Goal: Information Seeking & Learning: Learn about a topic

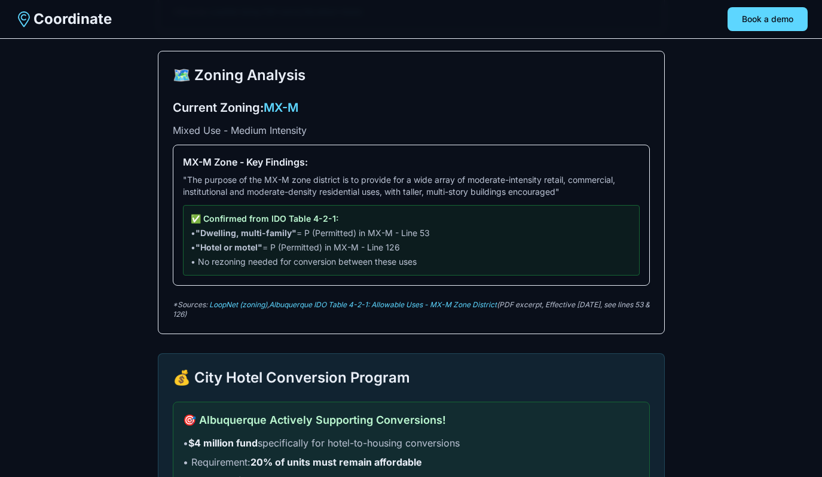
scroll to position [753, 0]
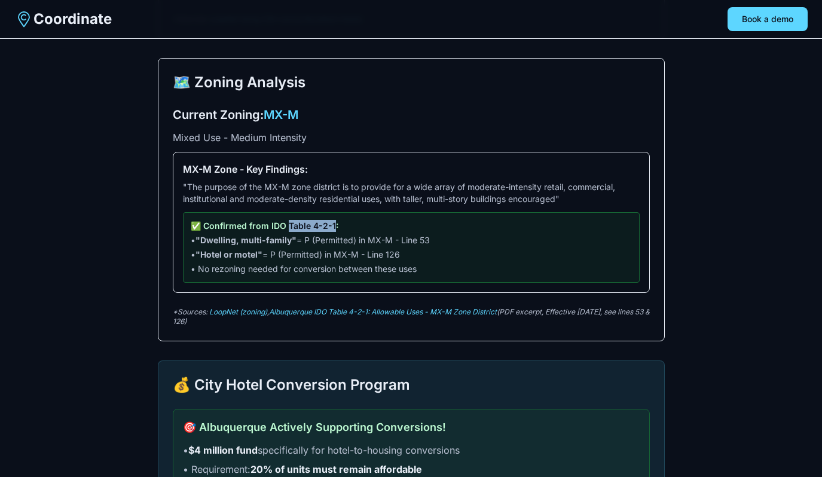
drag, startPoint x: 330, startPoint y: 227, endPoint x: 285, endPoint y: 227, distance: 44.9
click at [285, 227] on p "✅ Confirmed from IDO Table 4-2-1:" at bounding box center [411, 226] width 441 height 12
copy p "Table 4-2-1"
click at [400, 315] on link "Albuquerque IDO Table 4-2-1: Allowable Uses - MX-M Zone District" at bounding box center [383, 311] width 228 height 9
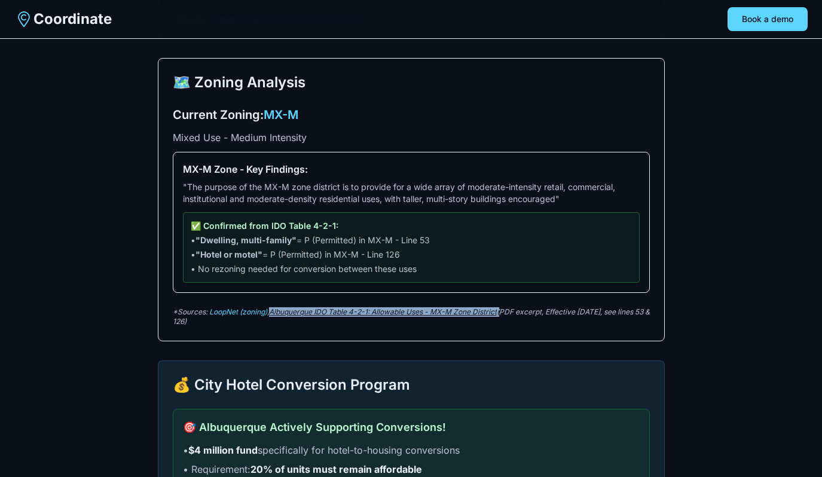
copy p "Albuquerque IDO Table 4-2-1: Allowable Uses - MX-M Zone District"
drag, startPoint x: 503, startPoint y: 314, endPoint x: 273, endPoint y: 312, distance: 229.7
click at [273, 312] on p "*Sources: LoopNet (zoning) , Albuquerque IDO Table 4-2-1: Allowable Uses - MX-M…" at bounding box center [411, 316] width 477 height 19
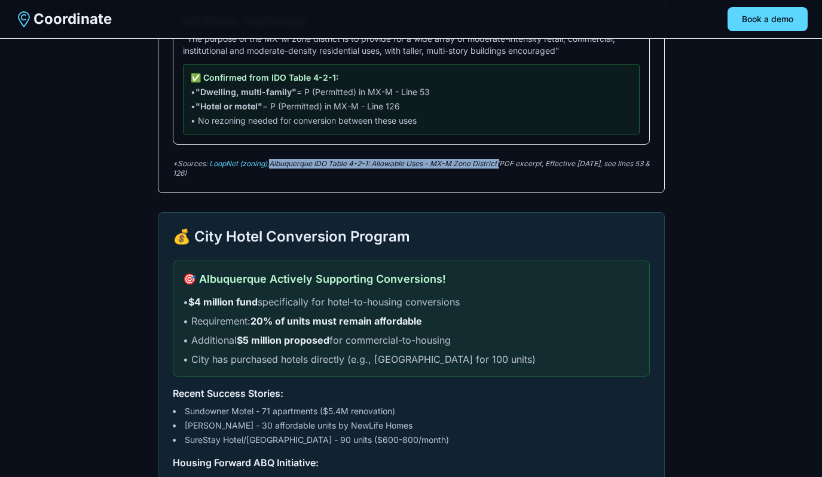
scroll to position [900, 0]
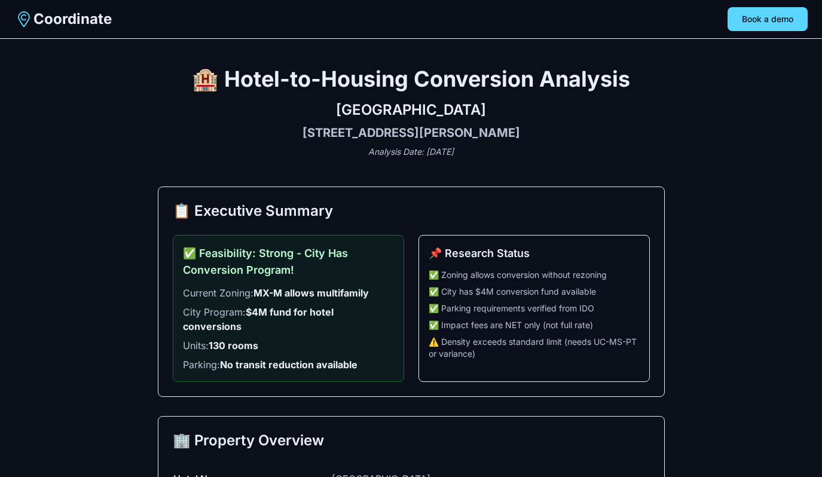
scroll to position [900, 0]
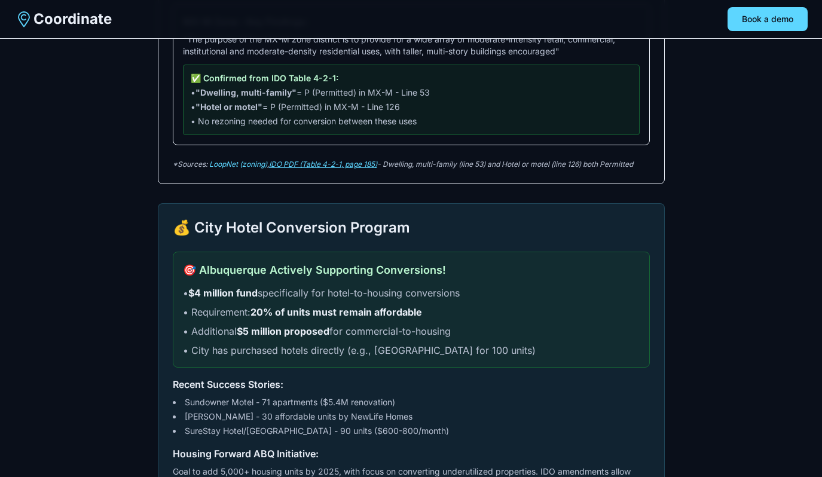
click at [315, 166] on link "IDO PDF (Table 4-2-1, page 185)" at bounding box center [323, 164] width 108 height 9
drag, startPoint x: 388, startPoint y: 166, endPoint x: 706, endPoint y: 172, distance: 318.3
copy p "Dwelling, multi-family (line 53) and Hotel or motel (line 126) both Permitted"
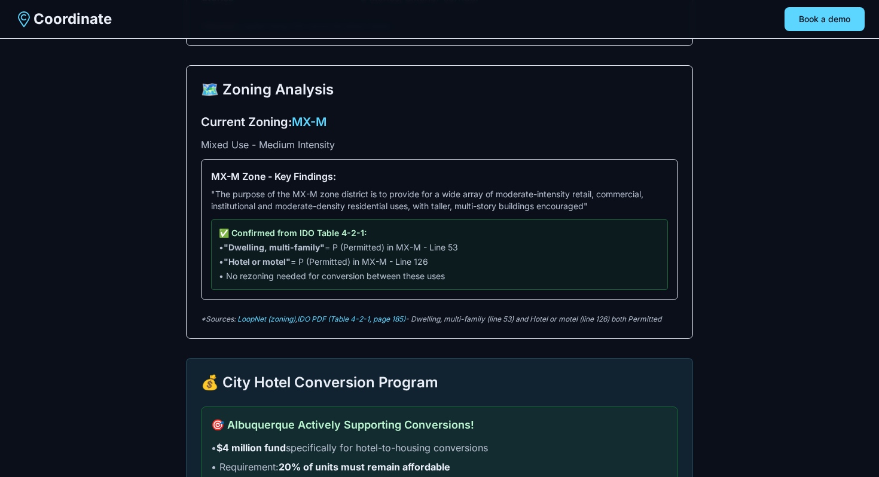
scroll to position [746, 0]
click at [343, 319] on link "IDO PDF (Table 4-2-1, page 185)" at bounding box center [351, 318] width 108 height 9
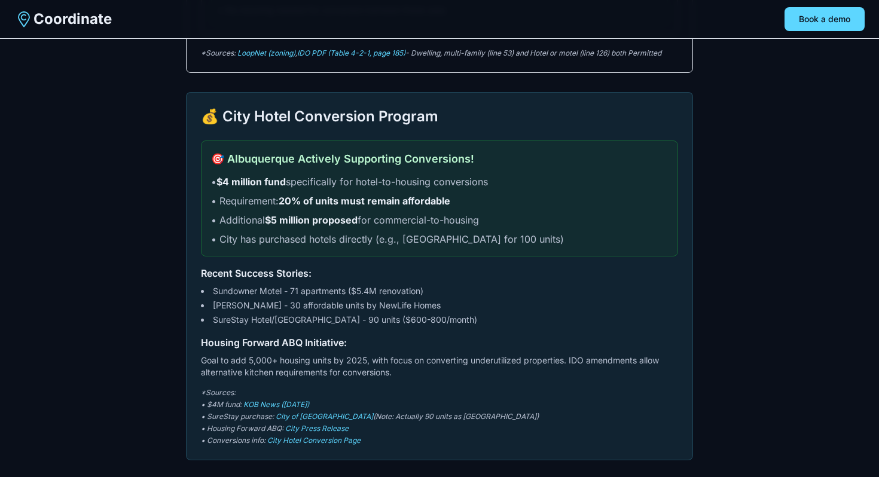
scroll to position [1036, 0]
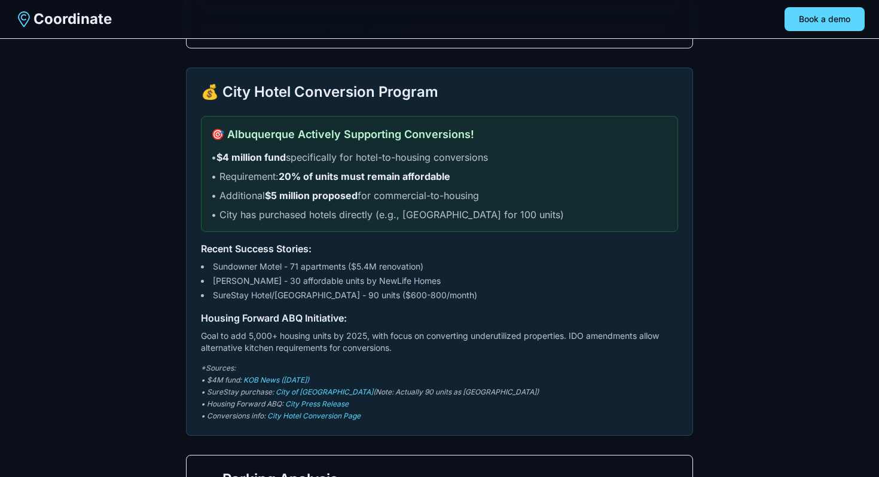
click at [294, 385] on div "*Sources: • $4M fund: KOB News (March 2024) • SureStay purchase: City of Albuqu…" at bounding box center [439, 392] width 477 height 57
click at [294, 383] on link "KOB News ([DATE])" at bounding box center [276, 380] width 66 height 9
click at [322, 404] on link "City Press Release" at bounding box center [316, 404] width 63 height 9
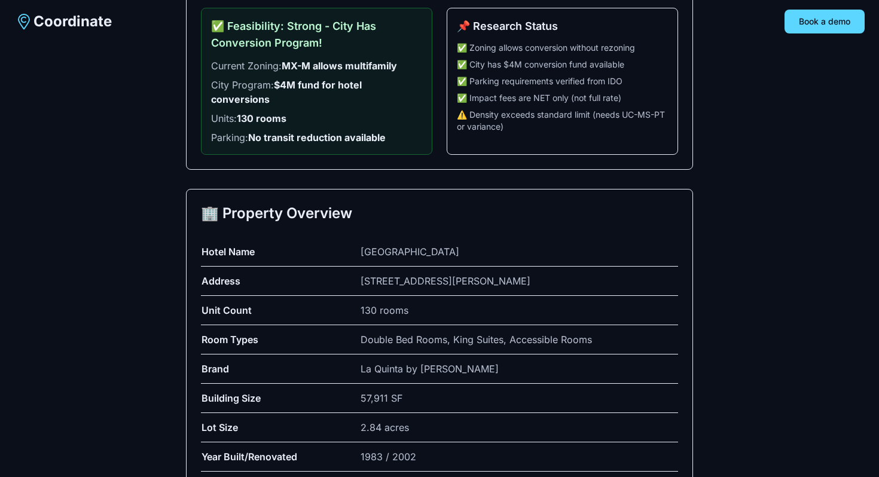
scroll to position [0, 0]
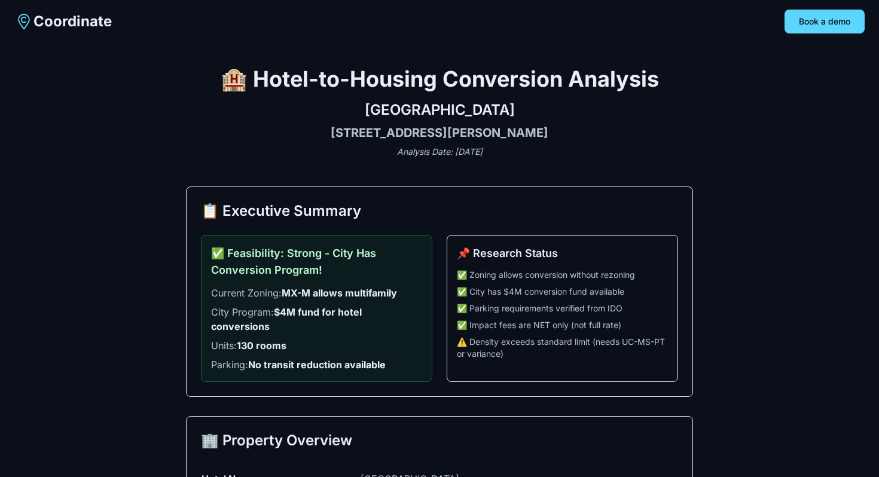
drag, startPoint x: 596, startPoint y: 136, endPoint x: 244, endPoint y: 81, distance: 356.5
click at [244, 81] on div "🏨 Hotel-to-Housing Conversion Analysis La Quinta Inn & Suites Albuquerque North…" at bounding box center [439, 112] width 507 height 91
click at [260, 126] on h3 "[STREET_ADDRESS][PERSON_NAME]" at bounding box center [439, 132] width 507 height 17
click at [471, 100] on h2 "[GEOGRAPHIC_DATA]" at bounding box center [439, 109] width 507 height 19
click at [471, 106] on h2 "[GEOGRAPHIC_DATA]" at bounding box center [439, 109] width 507 height 19
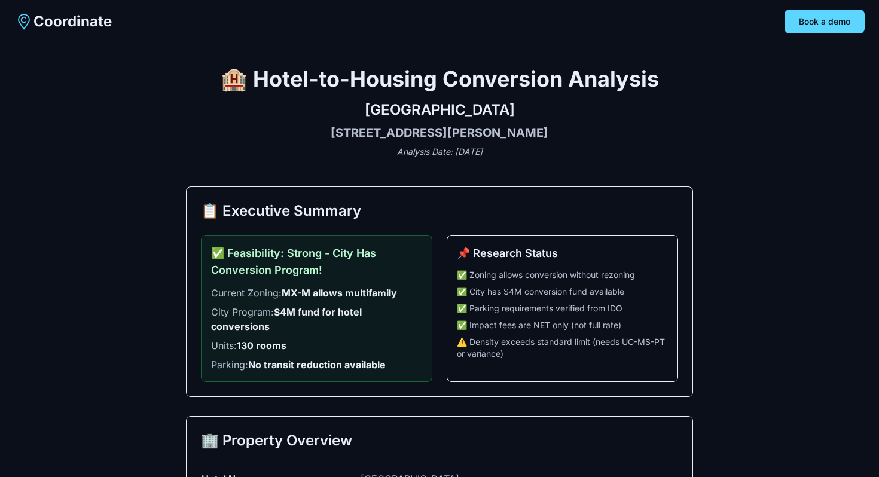
click at [471, 106] on h2 "[GEOGRAPHIC_DATA]" at bounding box center [439, 109] width 507 height 19
copy h2 "Albuquerque"
copy h2 "[GEOGRAPHIC_DATA]"
drag, startPoint x: 284, startPoint y: 111, endPoint x: 603, endPoint y: 112, distance: 318.8
click at [603, 112] on h2 "[GEOGRAPHIC_DATA]" at bounding box center [439, 109] width 507 height 19
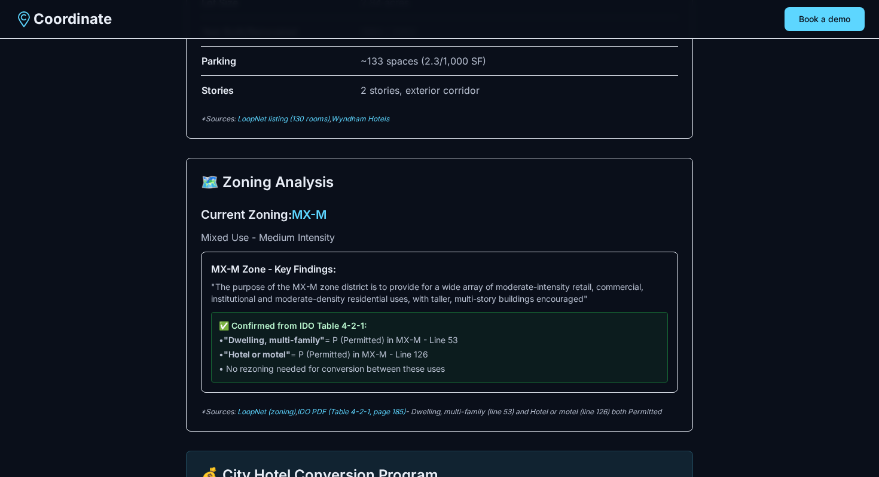
scroll to position [656, 0]
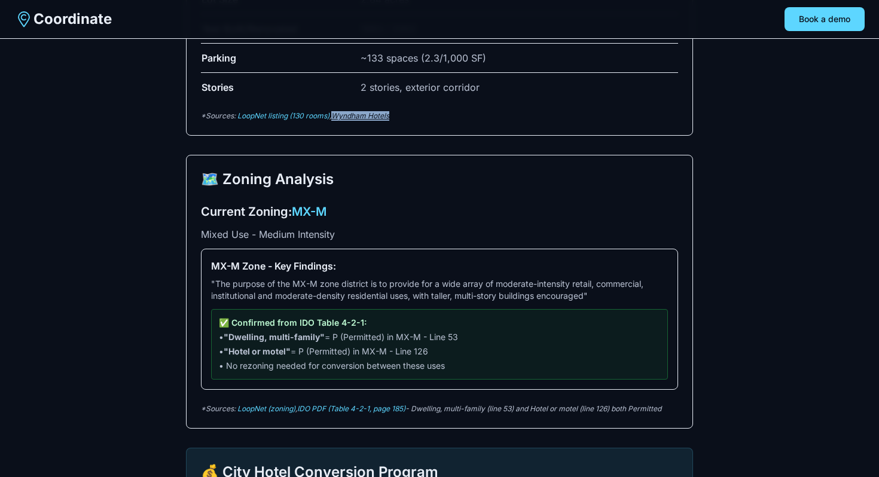
drag, startPoint x: 410, startPoint y: 117, endPoint x: 336, endPoint y: 117, distance: 74.8
click at [335, 117] on p "*Sources: LoopNet listing (130 rooms) , Wyndham Hotels" at bounding box center [439, 116] width 477 height 10
copy link "Wyndham Hotels"
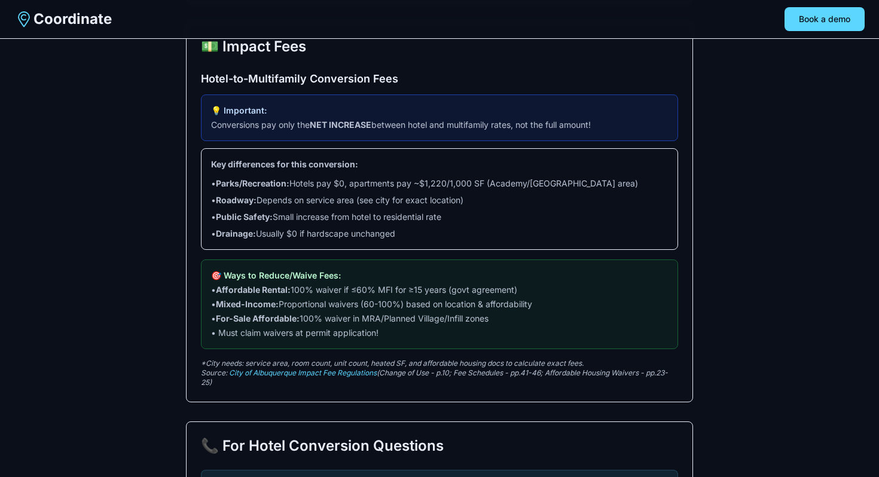
scroll to position [2010, 0]
click at [358, 369] on link "City of Albuquerque Impact Fee Regulations" at bounding box center [303, 373] width 148 height 9
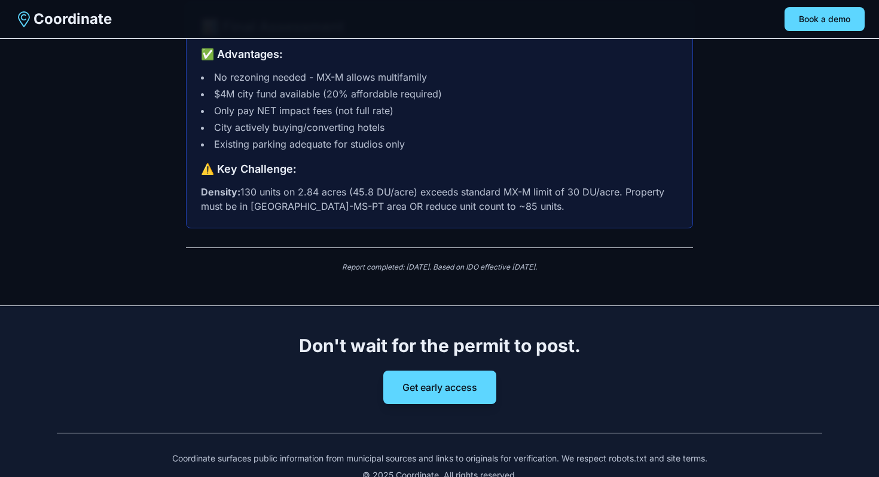
scroll to position [2993, 0]
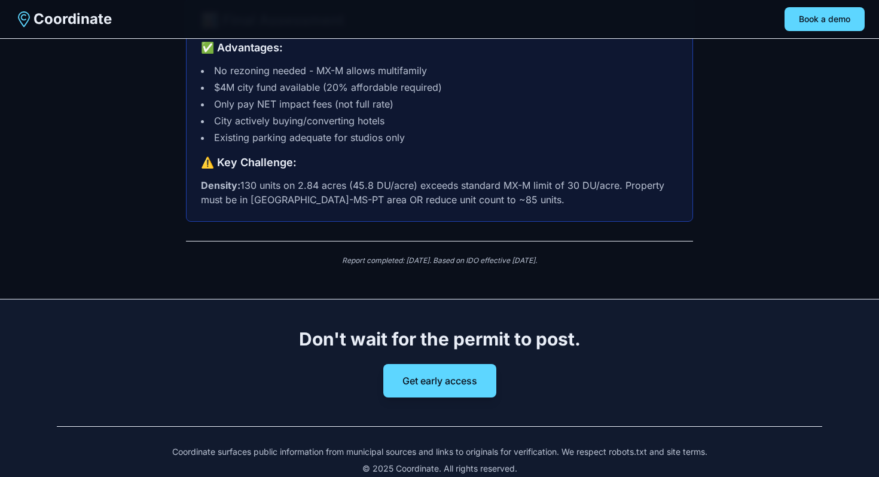
click at [187, 246] on div "Report completed: [DATE]. Based on IDO effective [DATE]." at bounding box center [439, 260] width 507 height 39
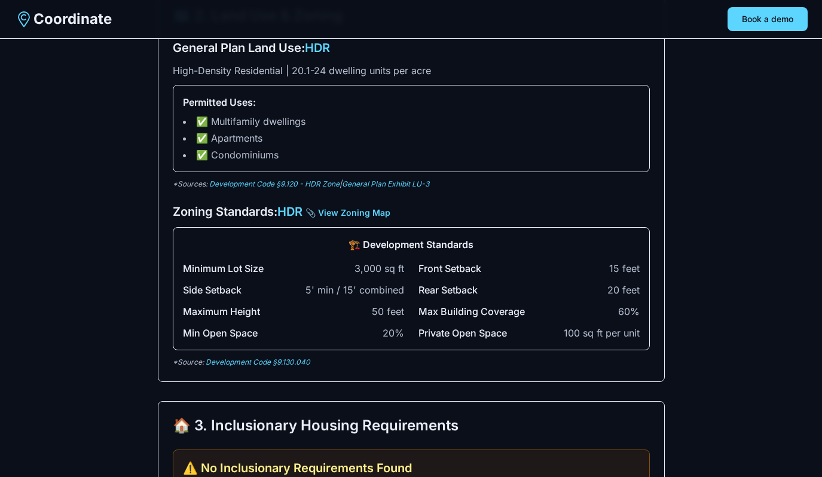
scroll to position [418, 0]
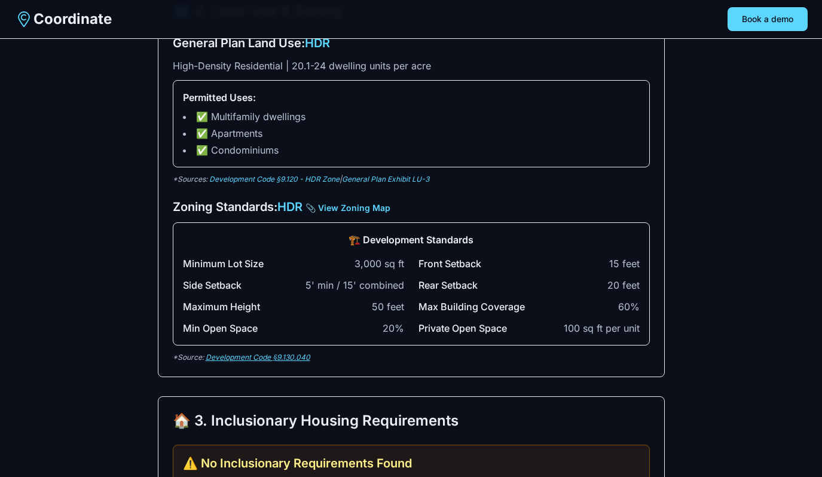
click at [298, 357] on link "Development Code §9.130.040" at bounding box center [258, 357] width 105 height 9
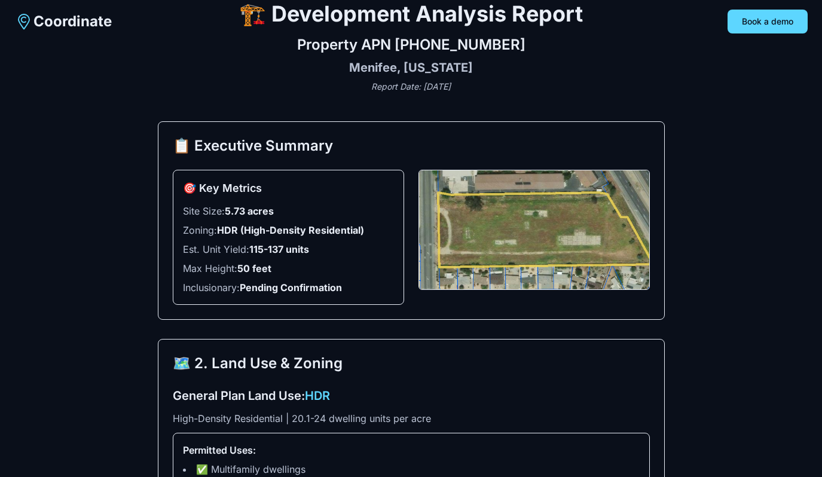
scroll to position [0, 0]
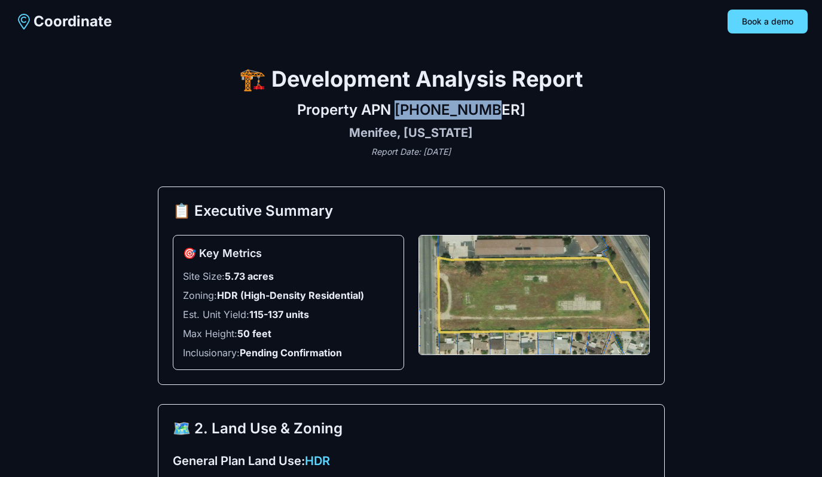
drag, startPoint x: 416, startPoint y: 106, endPoint x: 516, endPoint y: 107, distance: 99.9
click at [516, 107] on h2 "Property APN 336-060-019" at bounding box center [411, 109] width 507 height 19
click at [525, 123] on div "Property APN 336-060-019 Menifee, California Report Date: August 26, 2025" at bounding box center [411, 128] width 507 height 57
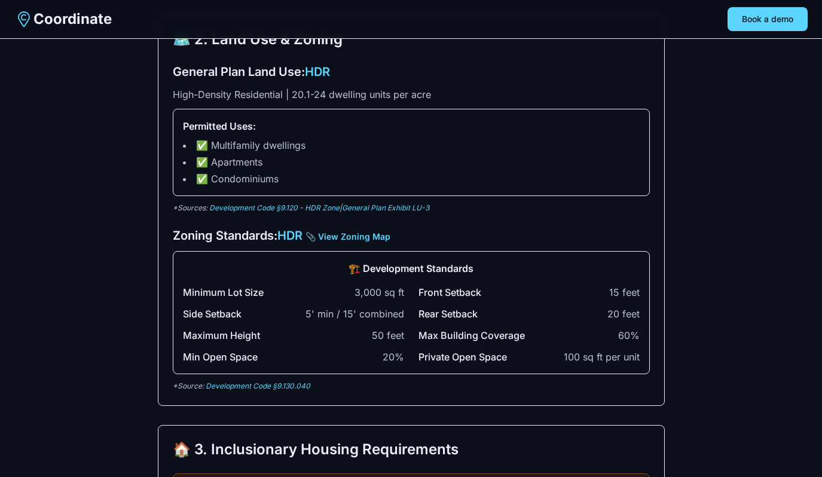
scroll to position [391, 0]
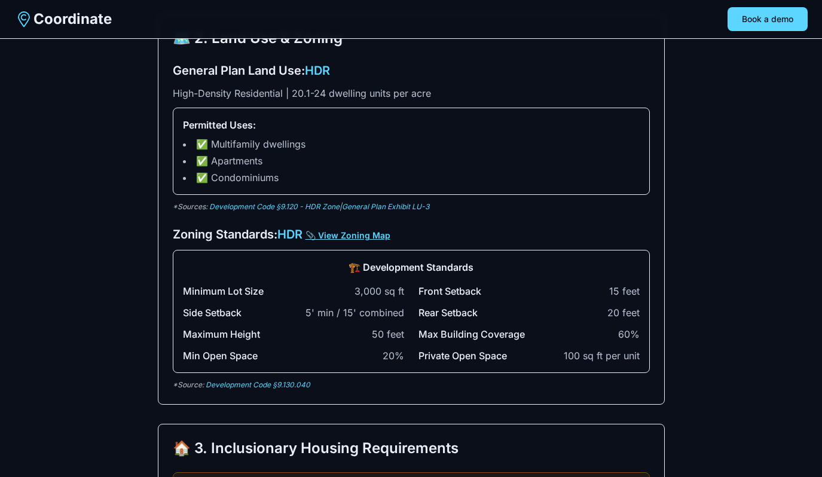
click at [323, 239] on link "📎 View Zoning Map" at bounding box center [348, 235] width 85 height 10
click at [294, 385] on link "Development Code §9.130.040" at bounding box center [258, 384] width 105 height 9
drag, startPoint x: 173, startPoint y: 236, endPoint x: 276, endPoint y: 241, distance: 103.0
click at [276, 241] on h3 "Zoning Standards: HDR 📎 View Zoning Map" at bounding box center [411, 234] width 477 height 17
click at [297, 387] on link "Development Code §9.130.040" at bounding box center [258, 384] width 105 height 9
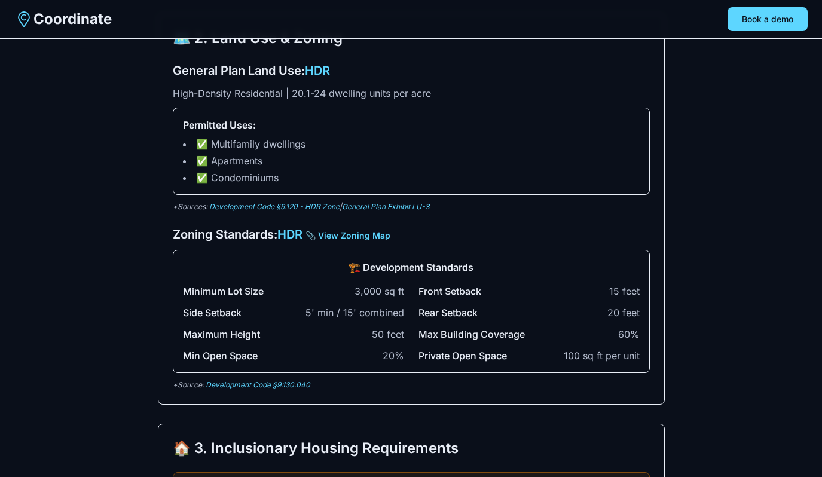
click at [353, 351] on div "Min Open Space 20%" at bounding box center [293, 356] width 221 height 14
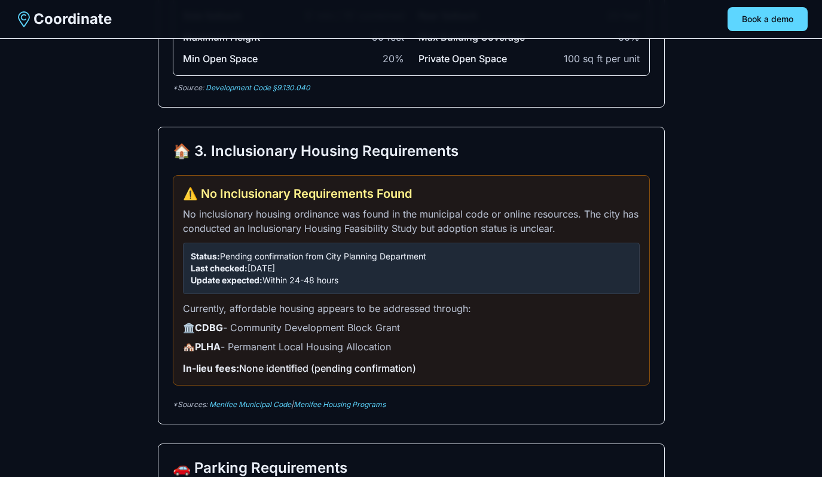
scroll to position [689, 0]
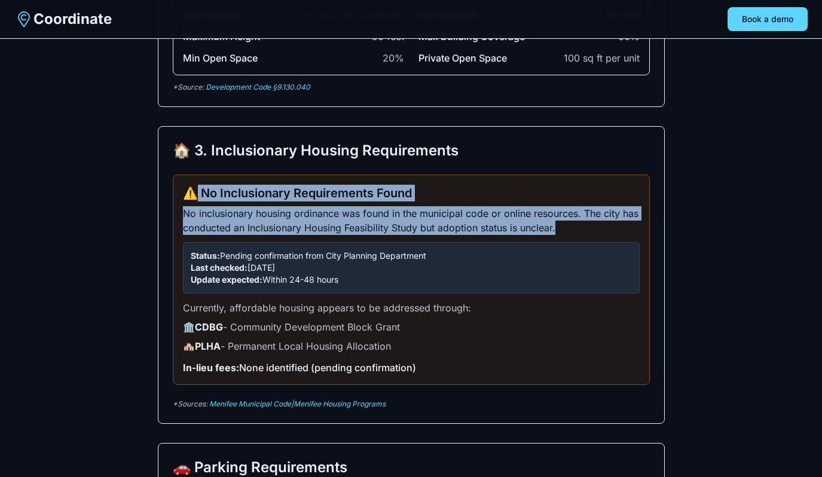
drag, startPoint x: 193, startPoint y: 191, endPoint x: 560, endPoint y: 233, distance: 369.6
click at [560, 233] on div "⚠️ No Inclusionary Requirements Found No inclusionary housing ordinance was fou…" at bounding box center [411, 280] width 477 height 211
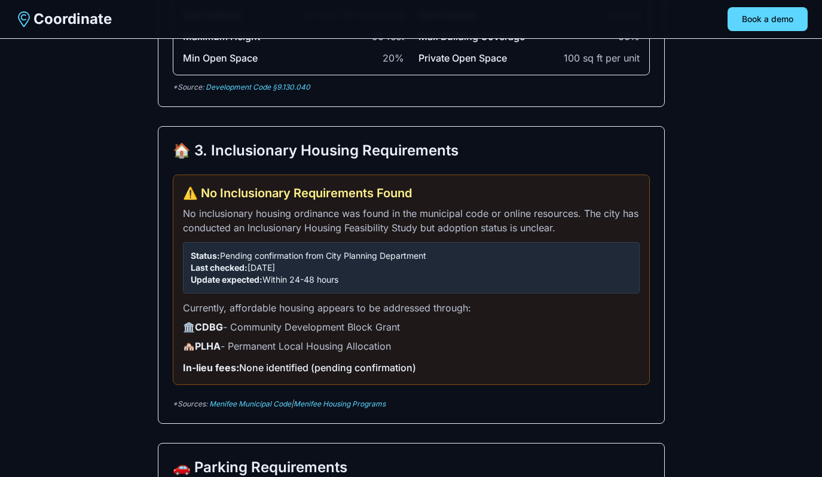
click at [428, 391] on div "🏠 3. Inclusionary Housing Requirements ⚠️ No Inclusionary Requirements Found No…" at bounding box center [411, 275] width 507 height 298
drag, startPoint x: 197, startPoint y: 193, endPoint x: 437, endPoint y: 196, distance: 239.3
click at [437, 196] on h3 "⚠️ No Inclusionary Requirements Found" at bounding box center [411, 193] width 457 height 17
drag, startPoint x: 349, startPoint y: 281, endPoint x: 196, endPoint y: 192, distance: 176.7
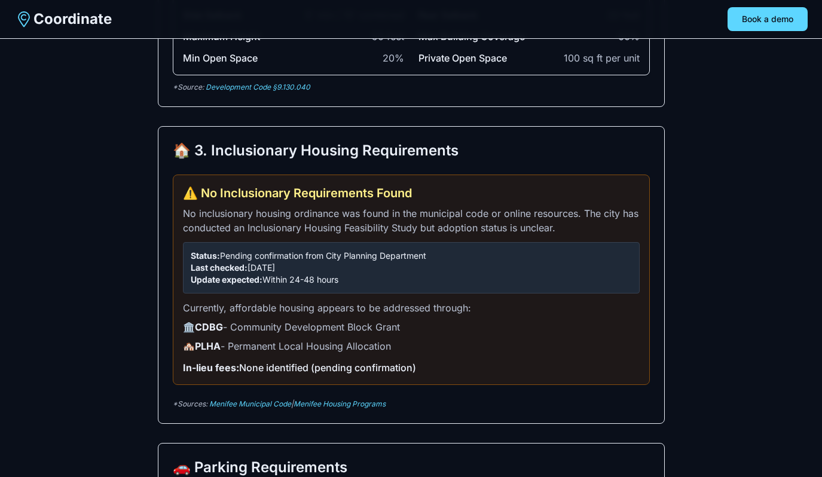
click at [196, 191] on div "⚠️ No Inclusionary Requirements Found No inclusionary housing ordinance was fou…" at bounding box center [411, 280] width 477 height 211
click at [204, 194] on h3 "⚠️ No Inclusionary Requirements Found" at bounding box center [411, 193] width 457 height 17
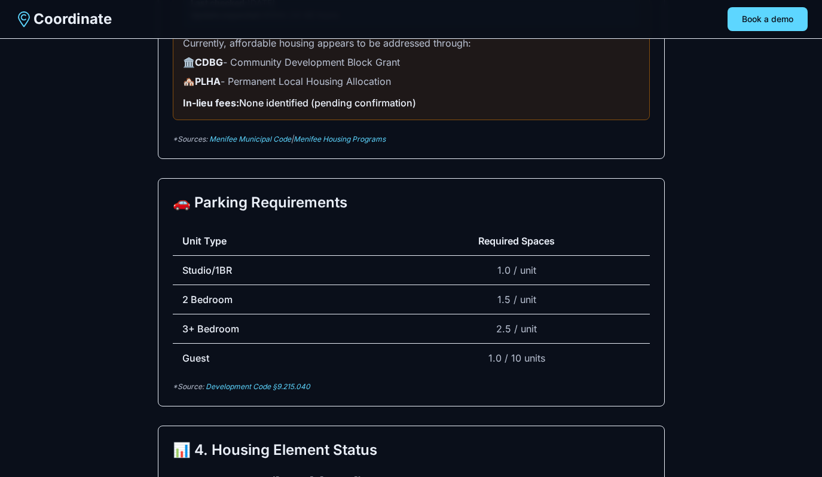
scroll to position [955, 0]
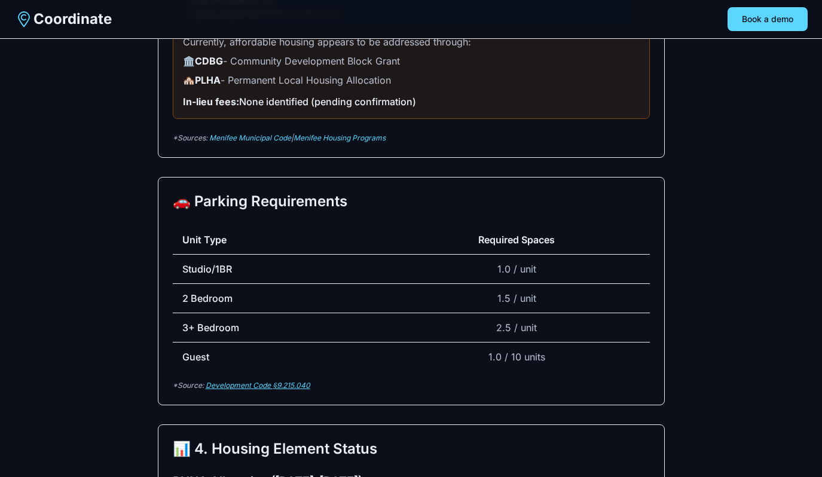
click at [288, 386] on link "Development Code §9.215.040" at bounding box center [258, 385] width 105 height 9
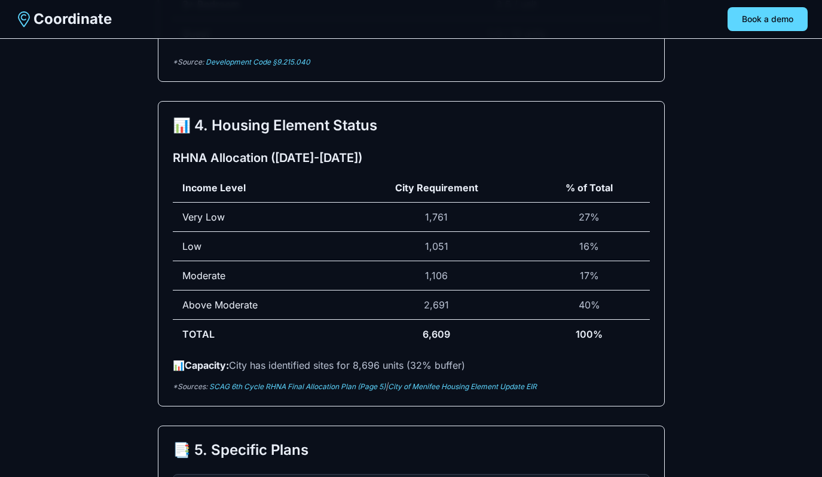
scroll to position [1281, 0]
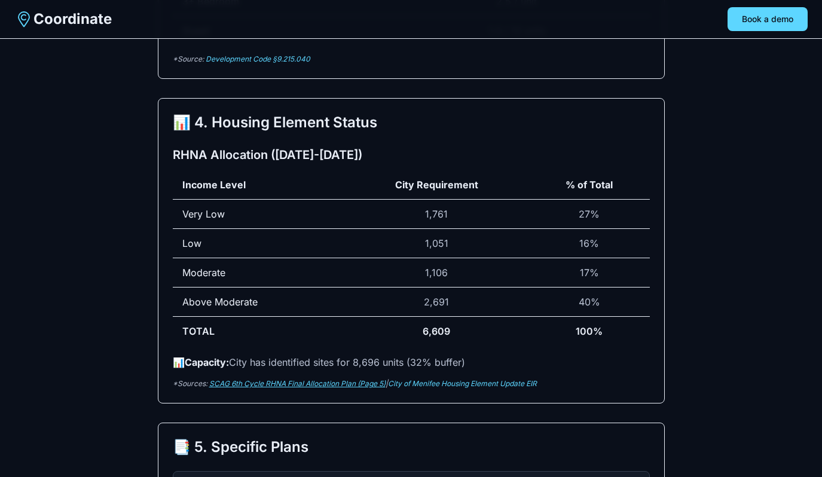
click at [376, 387] on link "SCAG 6th Cycle RHNA Final Allocation Plan (Page 5)" at bounding box center [297, 383] width 176 height 9
click at [433, 380] on link "City of Menifee Housing Element Update EIR" at bounding box center [462, 383] width 149 height 9
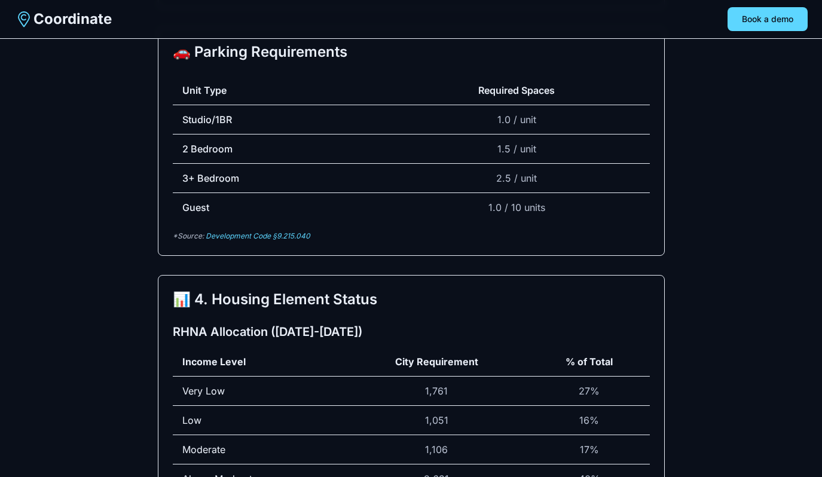
scroll to position [0, 0]
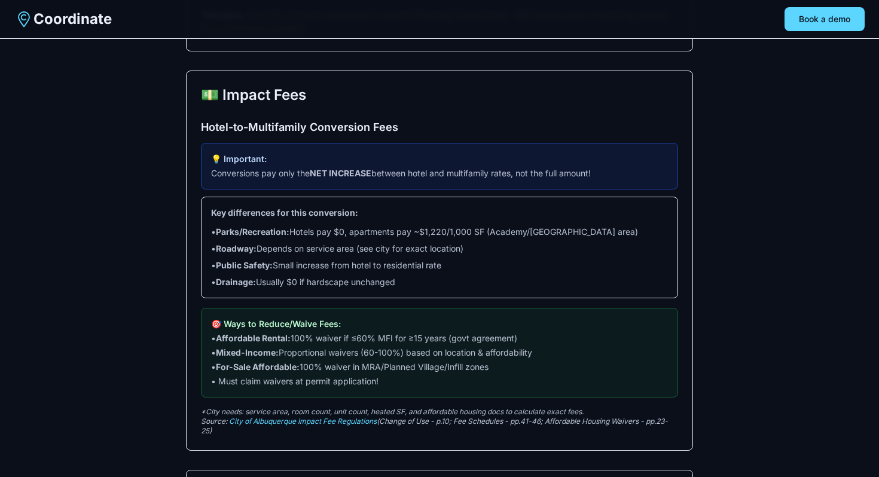
scroll to position [1957, 0]
